Goal: Find specific page/section: Find specific page/section

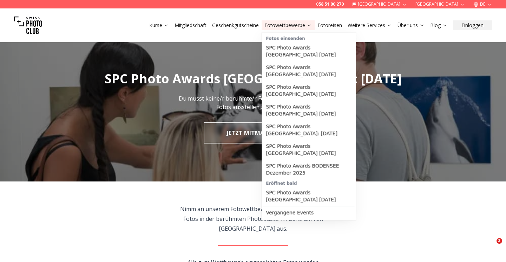
scroll to position [1840, 0]
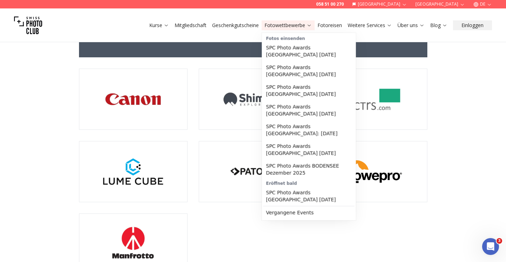
click at [288, 22] on link "Fotowettbewerbe" at bounding box center [288, 25] width 47 height 7
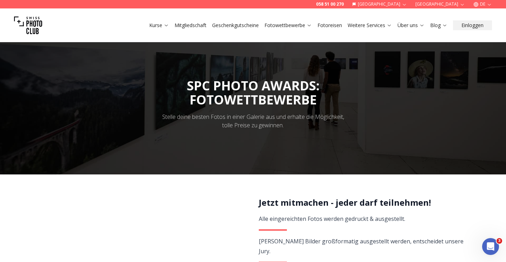
click at [411, 1] on button "[GEOGRAPHIC_DATA]" at bounding box center [380, 4] width 61 height 8
click at [417, 15] on link "[GEOGRAPHIC_DATA]" at bounding box center [428, 15] width 53 height 8
click at [485, 33] on link "en" at bounding box center [483, 32] width 14 height 8
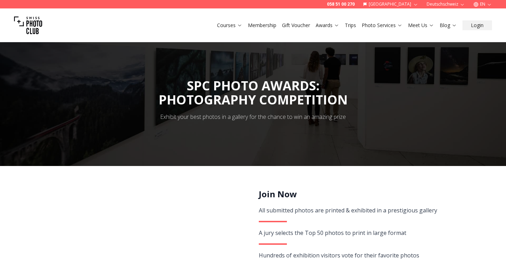
click at [439, 5] on button "Deutschschweiz" at bounding box center [446, 4] width 44 height 8
click at [439, 21] on link "Romandie" at bounding box center [447, 24] width 43 height 8
